Goal: Transaction & Acquisition: Purchase product/service

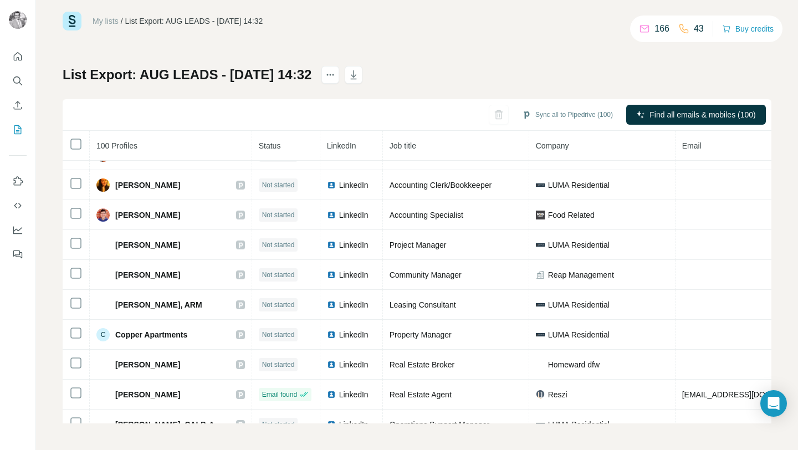
scroll to position [934, 0]
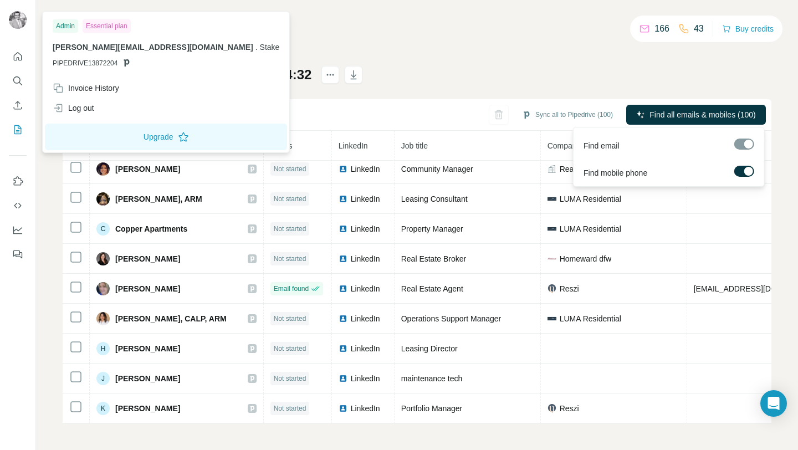
click at [746, 145] on div at bounding box center [744, 144] width 20 height 11
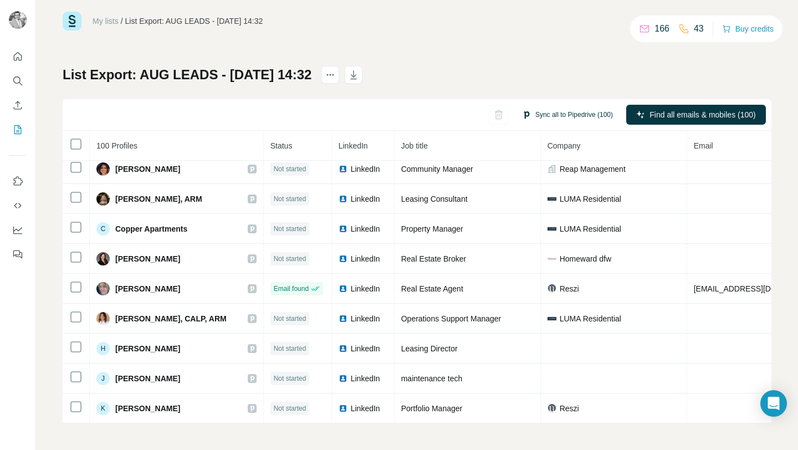
click at [577, 112] on button "Sync all to Pipedrive (100)" at bounding box center [567, 114] width 106 height 17
click at [529, 37] on div "My lists / List Export: AUG LEADS - [DATE] 14:32 166 43 Buy credits List Export…" at bounding box center [417, 218] width 709 height 412
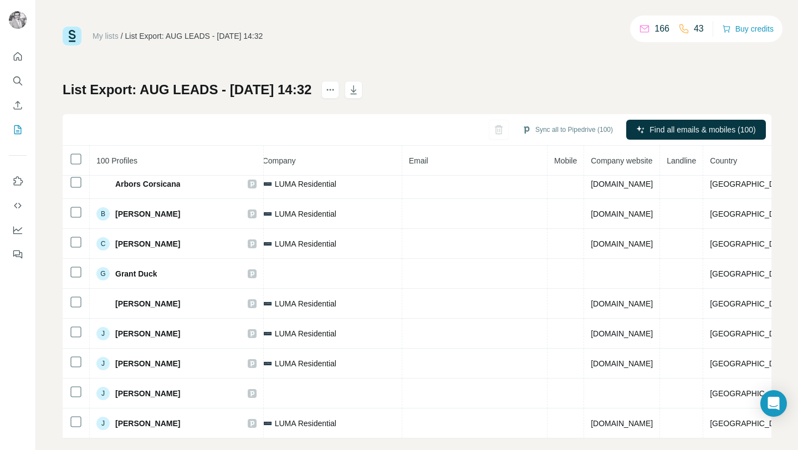
scroll to position [15, 0]
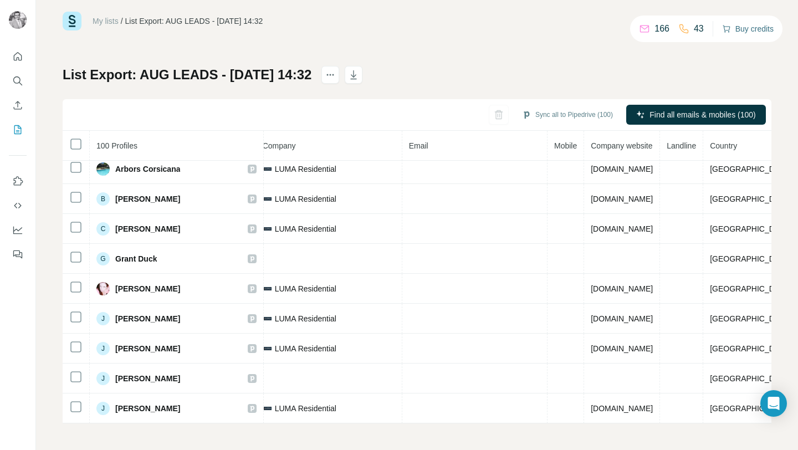
click at [741, 24] on button "Buy credits" at bounding box center [748, 29] width 52 height 16
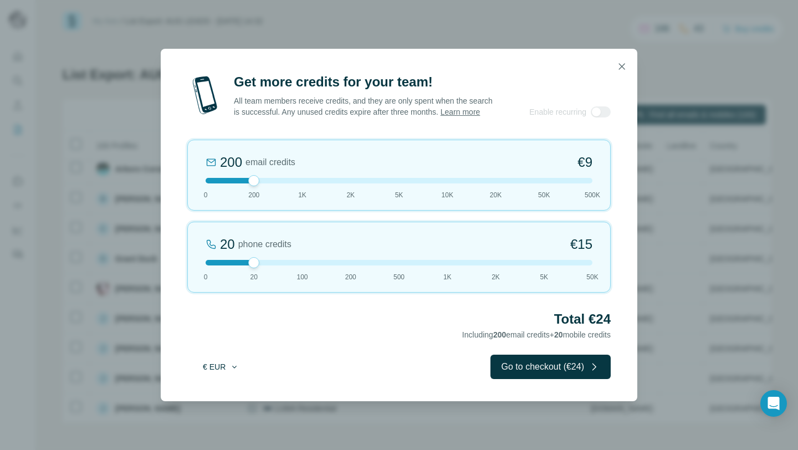
click at [232, 371] on icon "button" at bounding box center [234, 366] width 9 height 9
click at [218, 393] on span "$ USD" at bounding box center [208, 397] width 23 height 11
drag, startPoint x: 254, startPoint y: 188, endPoint x: 326, endPoint y: 189, distance: 72.0
click at [326, 189] on div "1K email credits $42 0 200 1K 2K 5K 10K 20K 50K 500K" at bounding box center [398, 175] width 423 height 71
click at [622, 63] on icon "button" at bounding box center [621, 66] width 11 height 11
